Goal: Download file/media

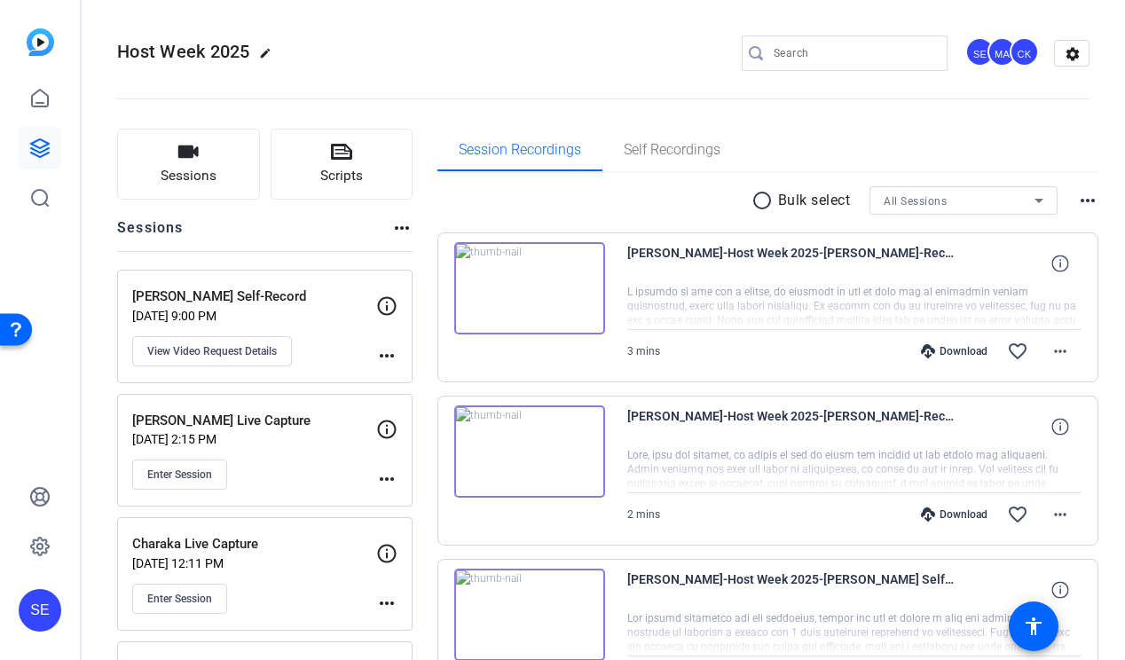
scroll to position [18, 0]
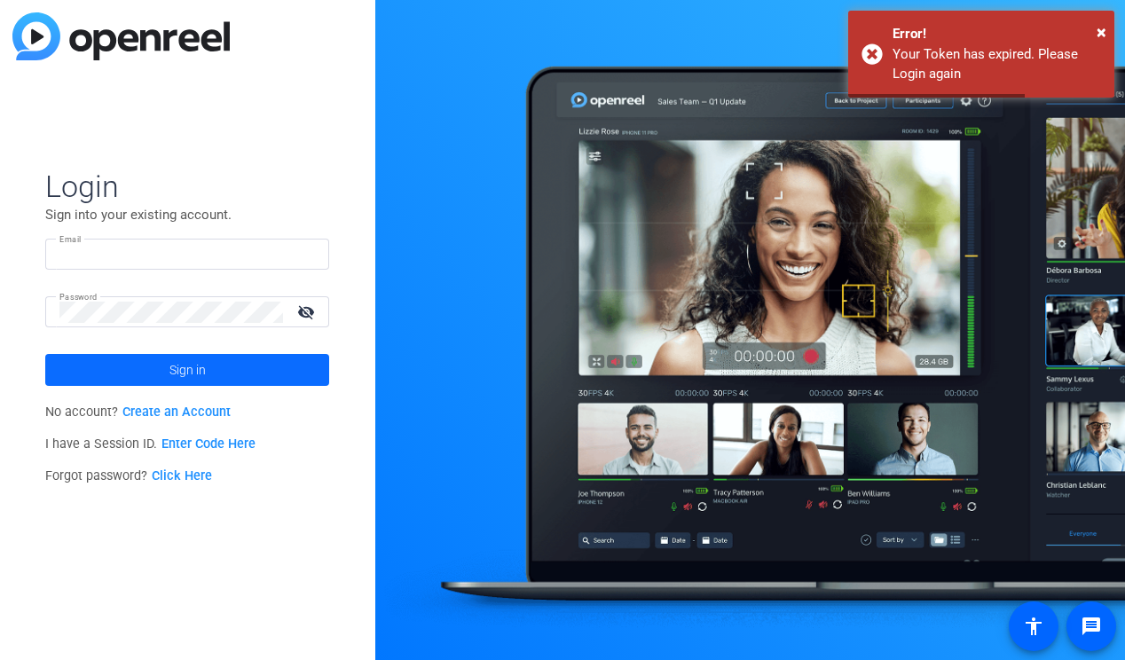
type input "shelby.eden@ext.airbnb.com"
click at [209, 375] on span at bounding box center [187, 370] width 284 height 43
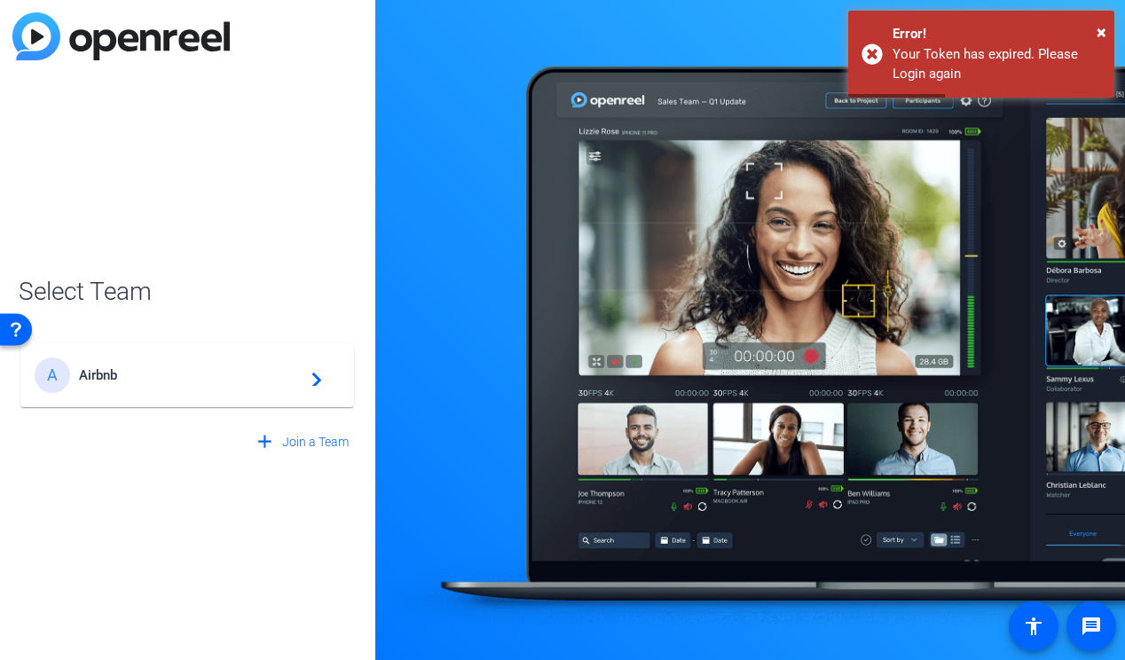
click at [217, 364] on div "A Airbnb navigate_next" at bounding box center [187, 376] width 305 height 36
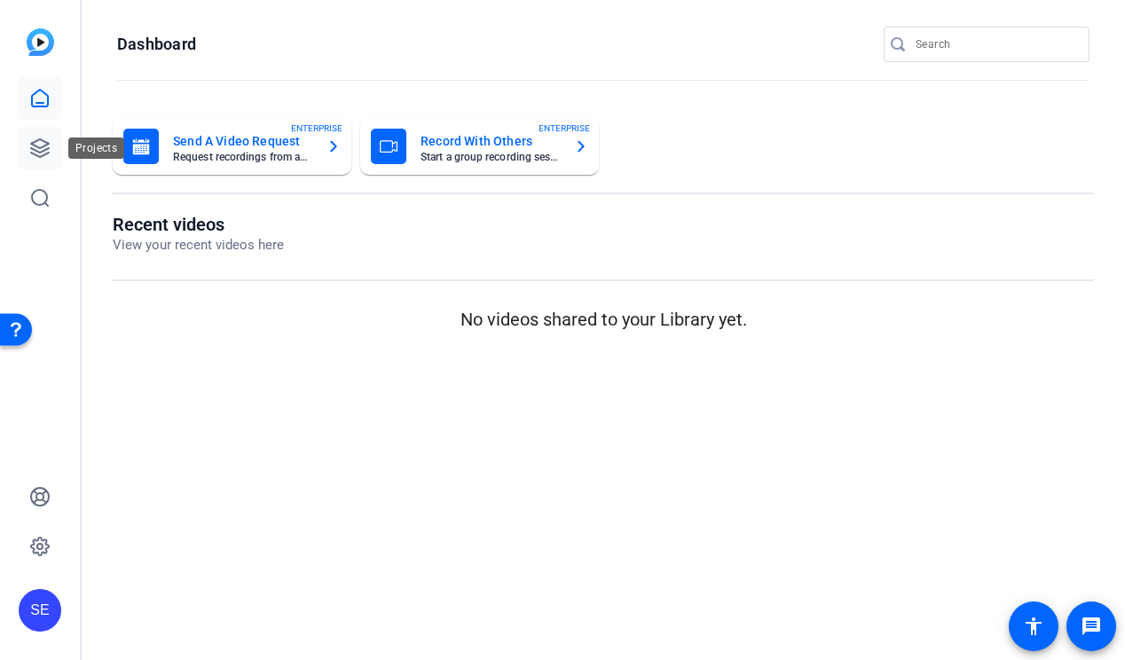
click at [42, 154] on icon at bounding box center [39, 148] width 21 height 21
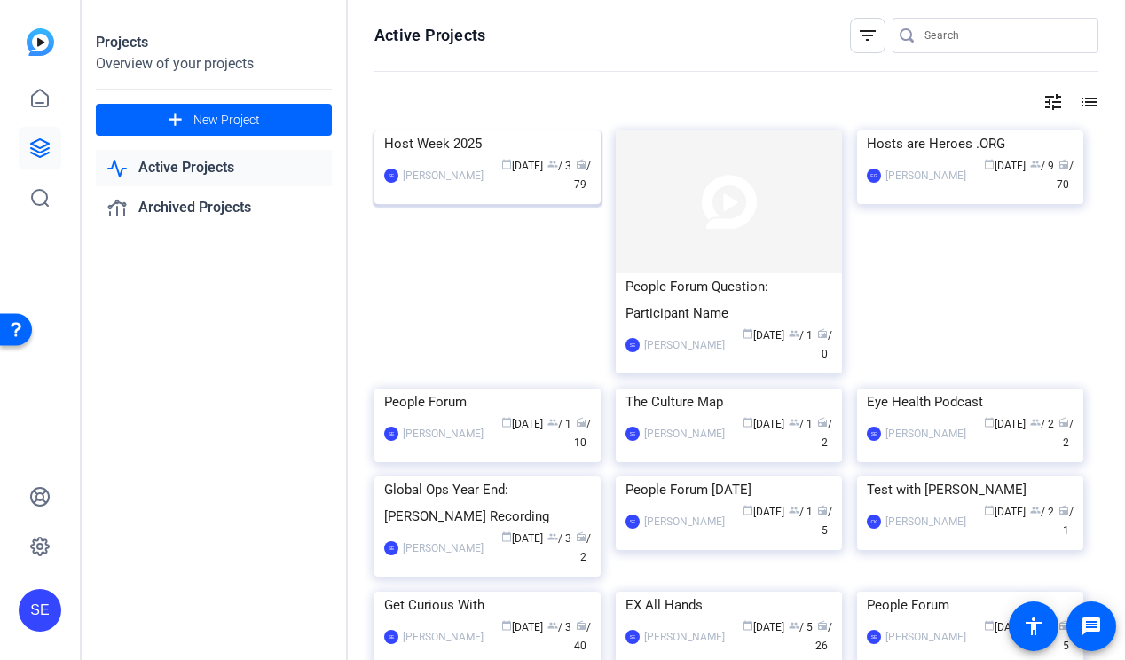
click at [537, 130] on img at bounding box center [488, 130] width 226 height 0
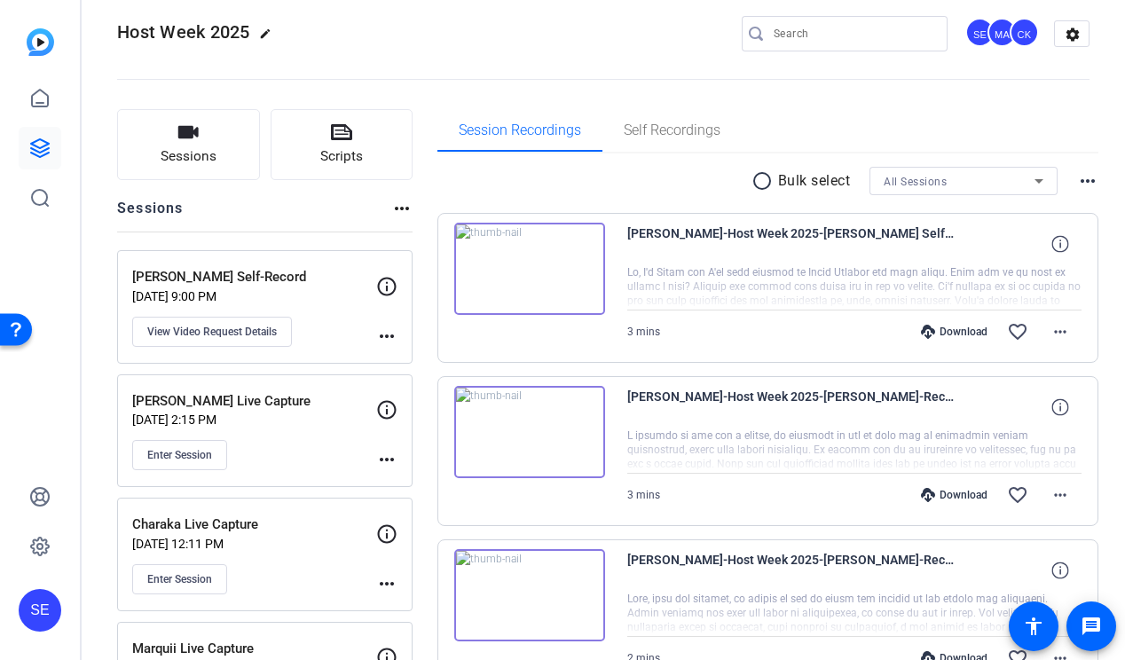
scroll to position [5, 0]
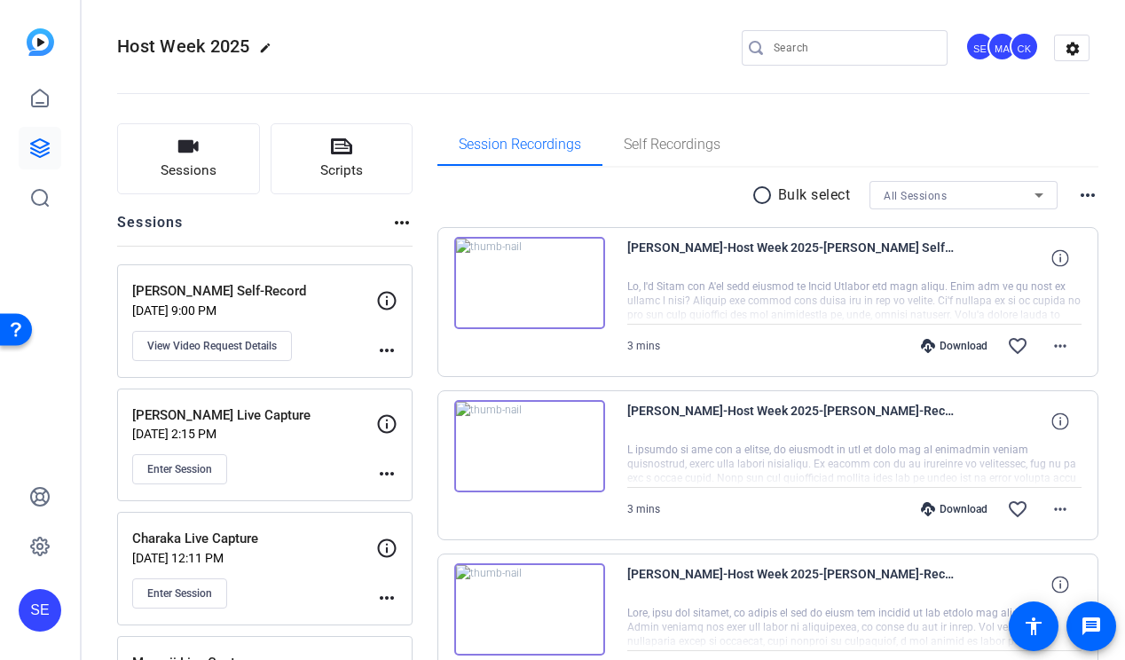
click at [959, 343] on div "Download" at bounding box center [954, 346] width 84 height 14
click at [1067, 349] on mat-icon "more_horiz" at bounding box center [1060, 346] width 21 height 21
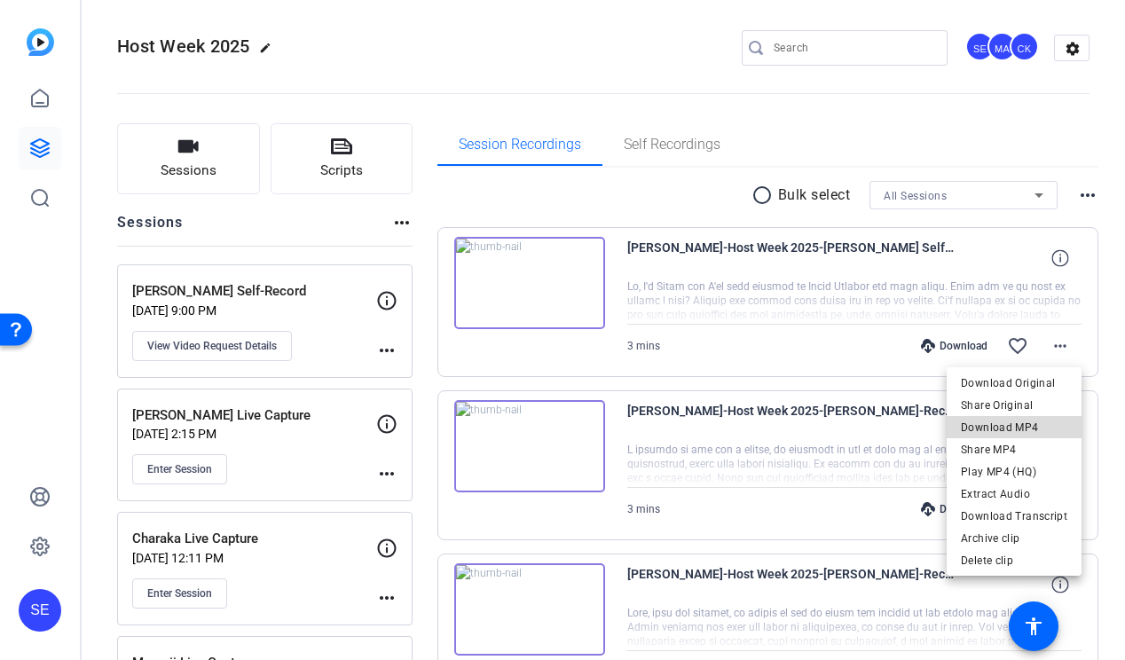
click at [1040, 432] on span "Download MP4" at bounding box center [1014, 427] width 107 height 21
